Goal: Navigation & Orientation: Find specific page/section

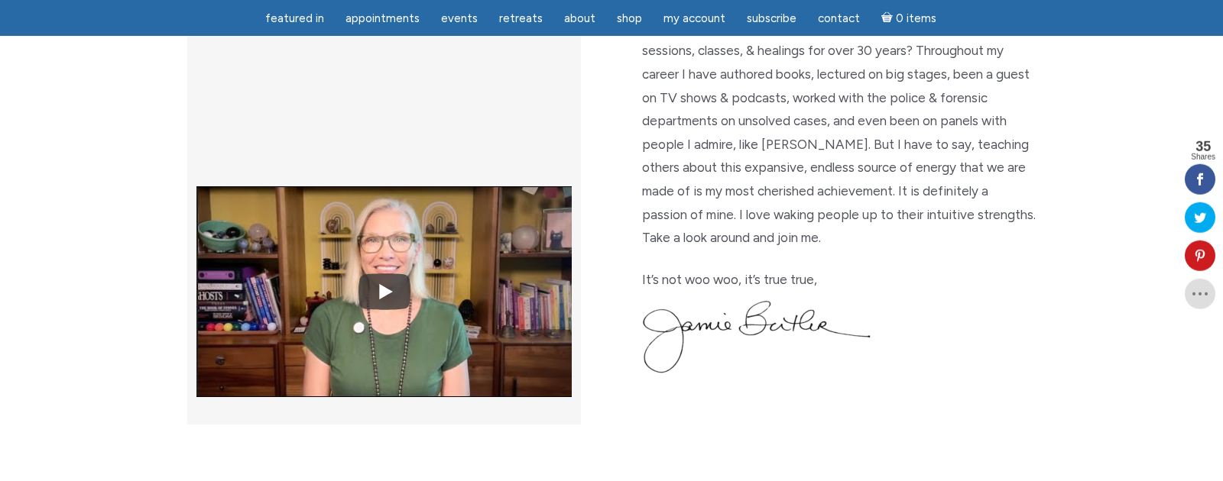
scroll to position [490, 0]
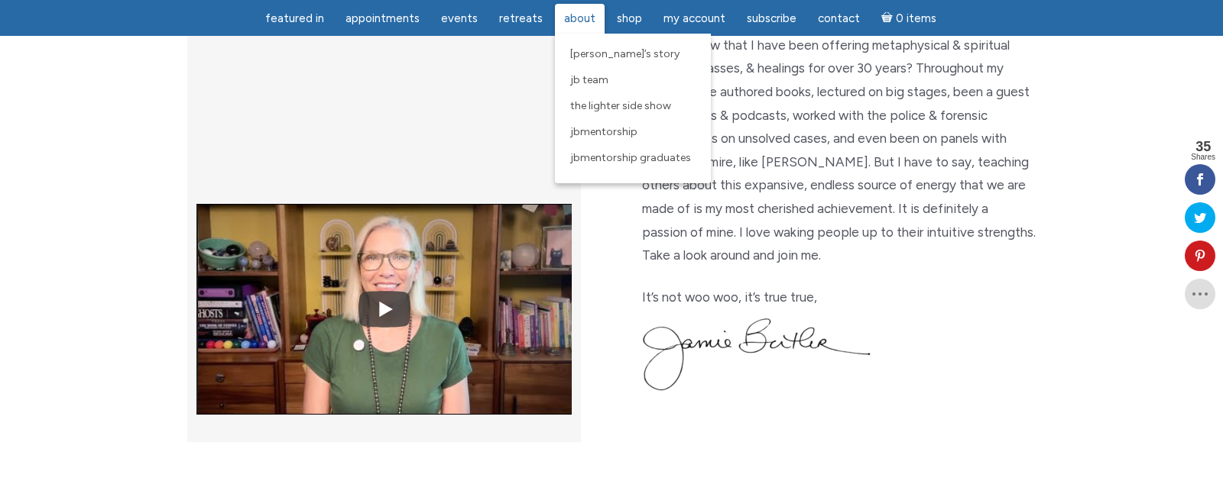
click at [574, 18] on span "About" at bounding box center [579, 18] width 31 height 14
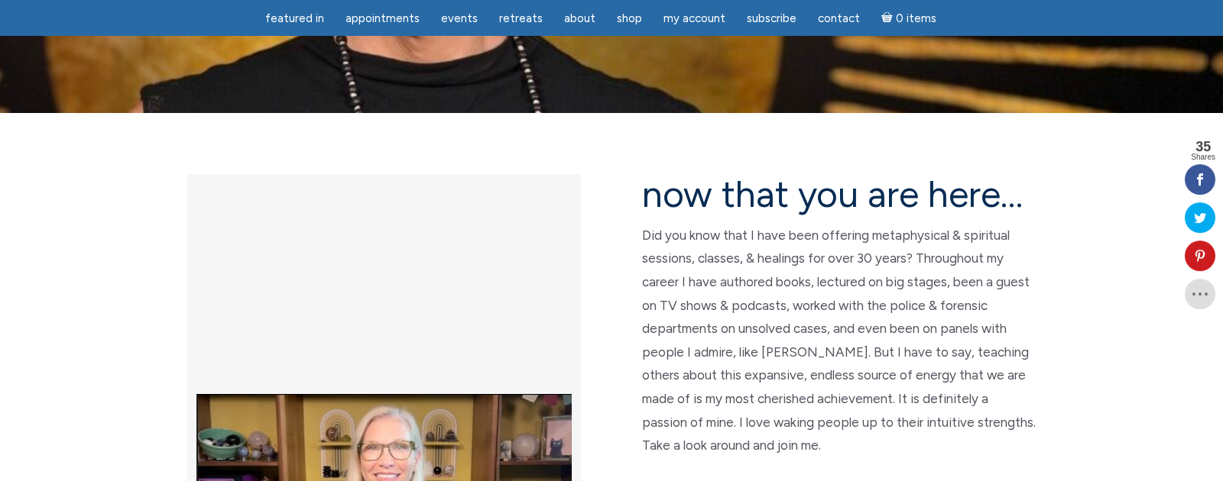
scroll to position [321, 0]
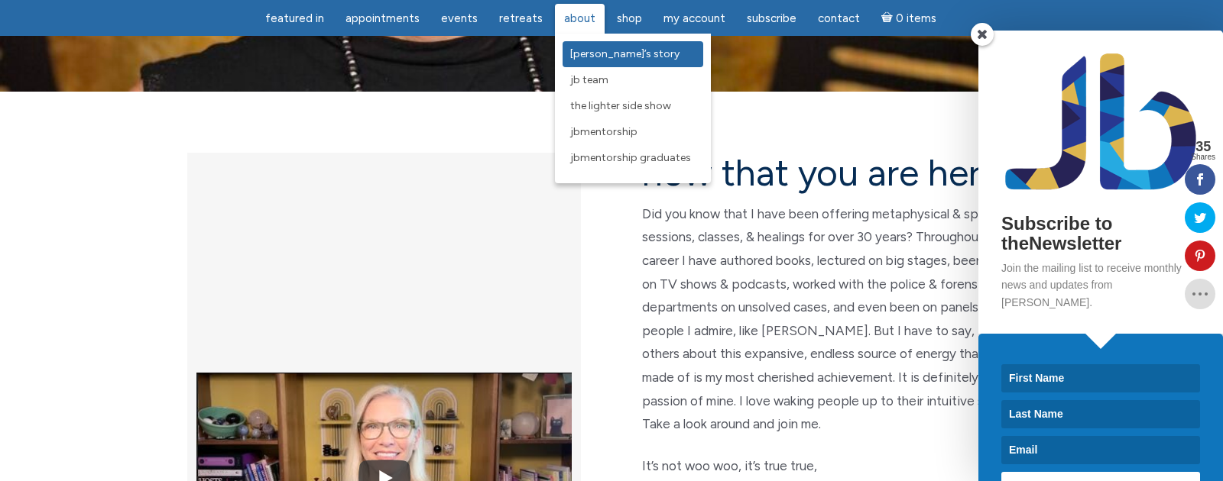
click at [588, 55] on span "[PERSON_NAME]’s Story" at bounding box center [624, 53] width 109 height 13
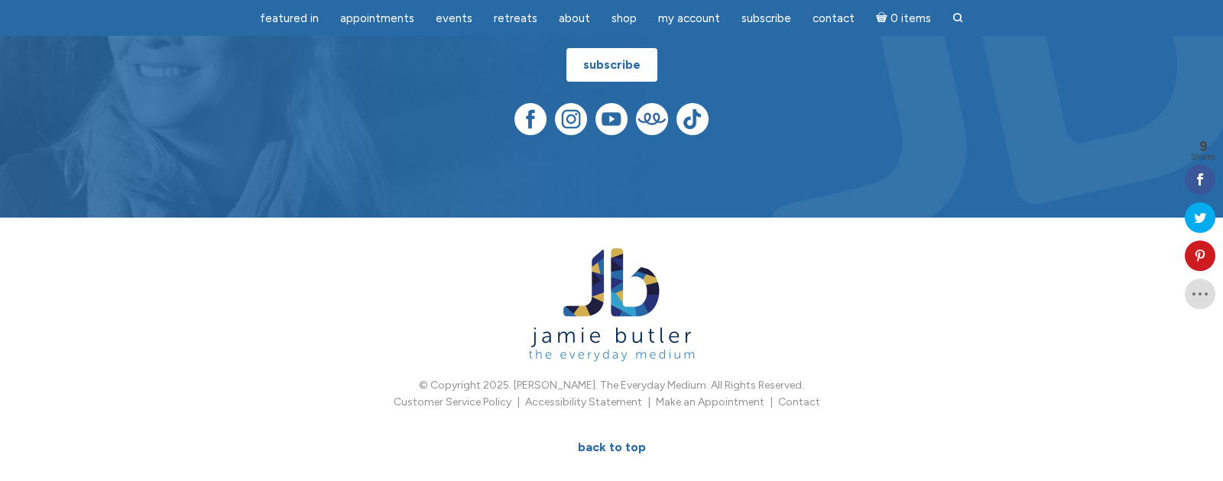
scroll to position [2510, 0]
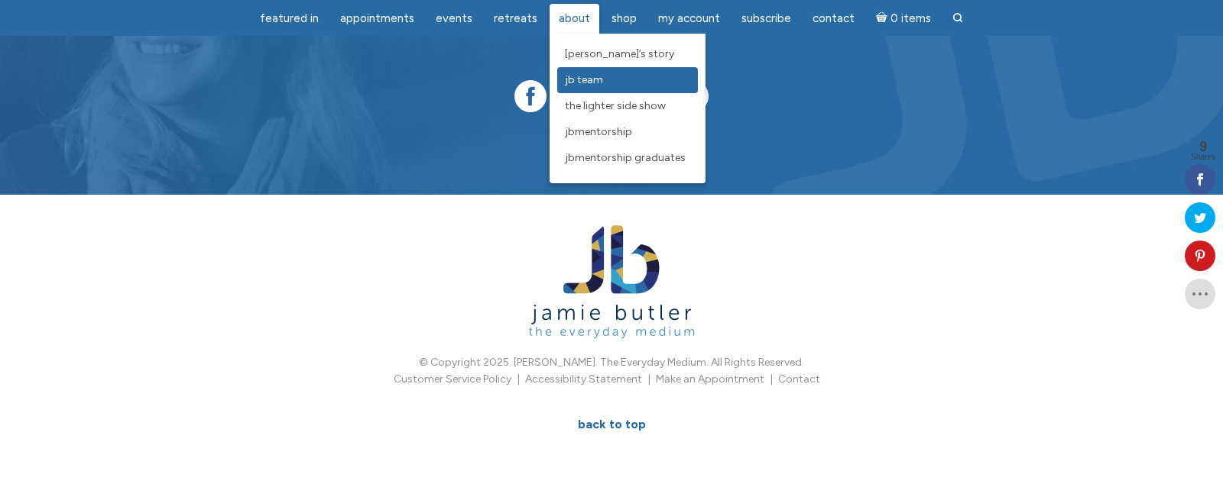
click at [583, 76] on span "JB Team" at bounding box center [584, 79] width 38 height 13
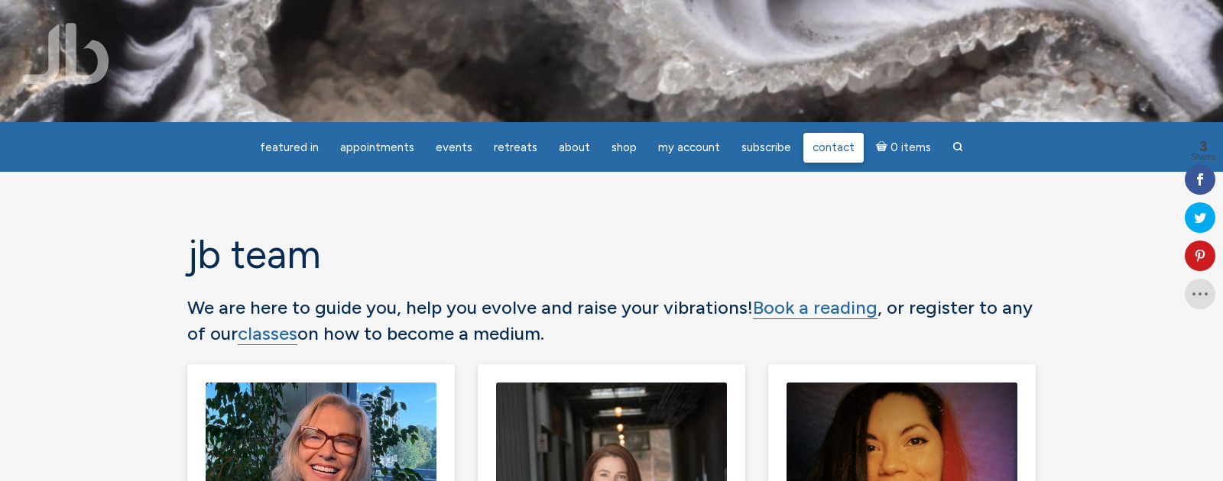
click at [834, 143] on span "Contact" at bounding box center [833, 148] width 42 height 14
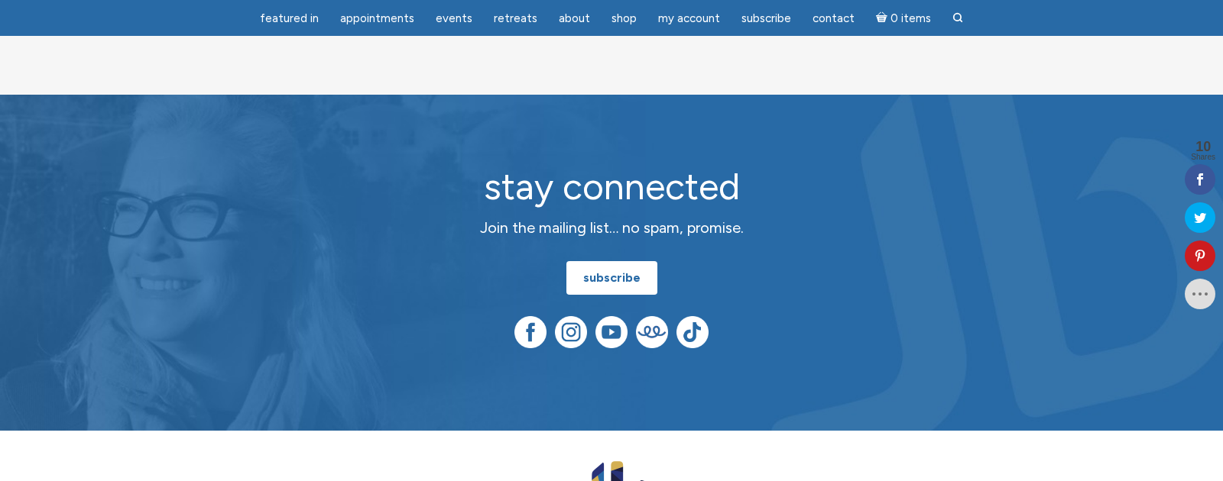
scroll to position [1043, 0]
